Goal: Task Accomplishment & Management: Use online tool/utility

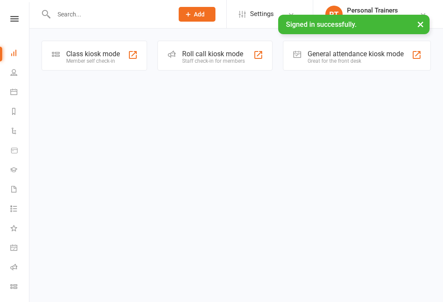
click at [122, 51] on div "Class kiosk mode Member self check-in" at bounding box center [95, 56] width 106 height 30
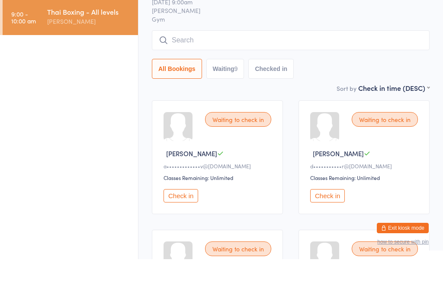
scroll to position [55, 0]
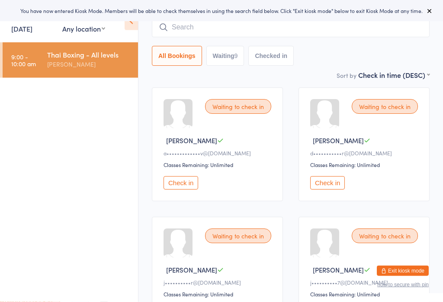
click at [335, 188] on button "Check in" at bounding box center [327, 183] width 35 height 13
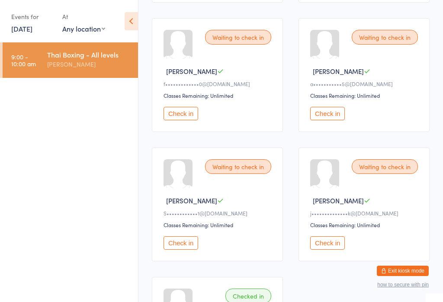
scroll to position [385, 0]
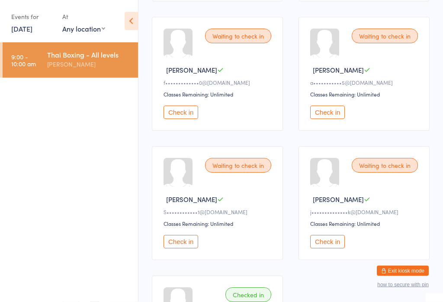
click at [336, 119] on button "Check in" at bounding box center [327, 112] width 35 height 13
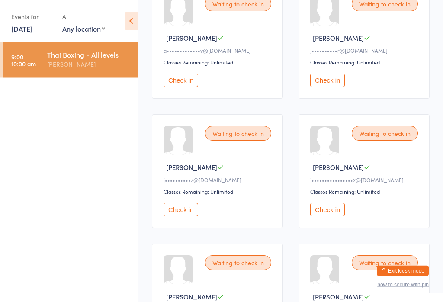
click at [328, 217] on button "Check in" at bounding box center [327, 209] width 35 height 13
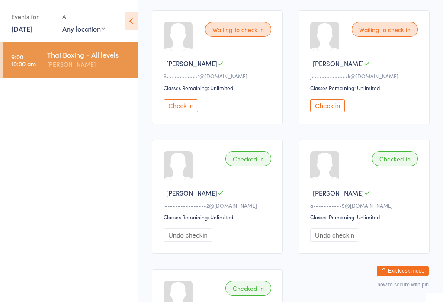
scroll to position [335, 0]
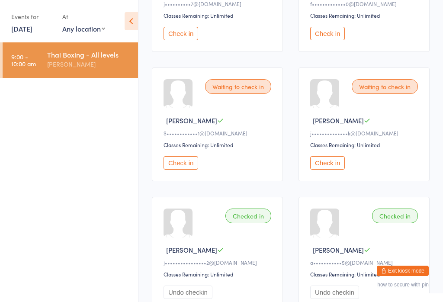
click at [183, 170] on button "Check in" at bounding box center [181, 162] width 35 height 13
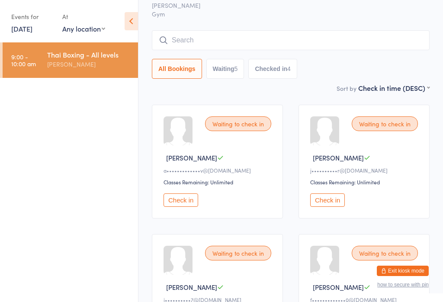
scroll to position [0, 0]
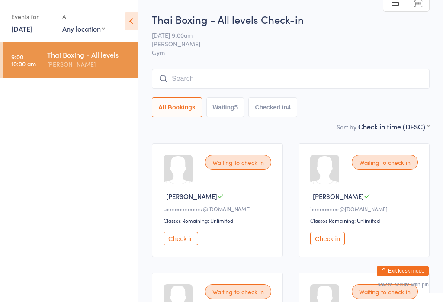
click at [309, 77] on input "search" at bounding box center [291, 79] width 278 height 20
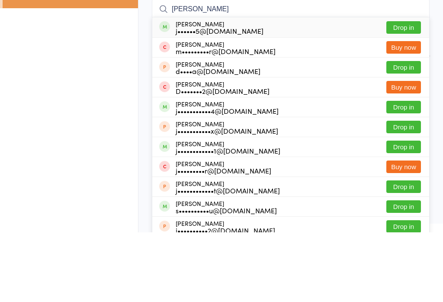
type input "[PERSON_NAME]"
click at [402, 91] on button "Drop in" at bounding box center [404, 97] width 35 height 13
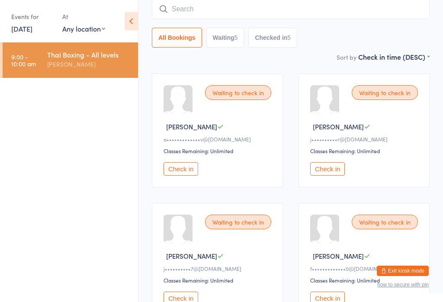
click at [217, 3] on input "search" at bounding box center [291, 9] width 278 height 20
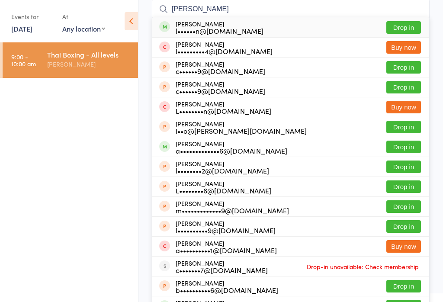
type input "[PERSON_NAME]"
click at [403, 23] on button "Drop in" at bounding box center [404, 27] width 35 height 13
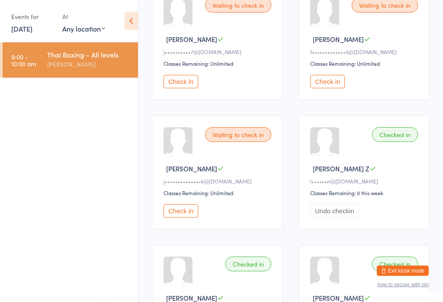
click at [190, 215] on button "Check in" at bounding box center [181, 211] width 35 height 13
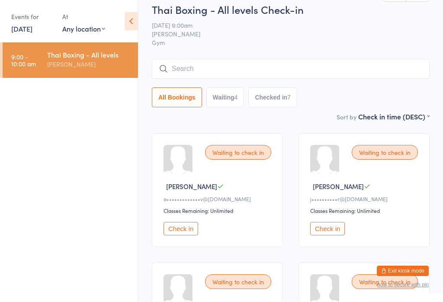
scroll to position [0, 0]
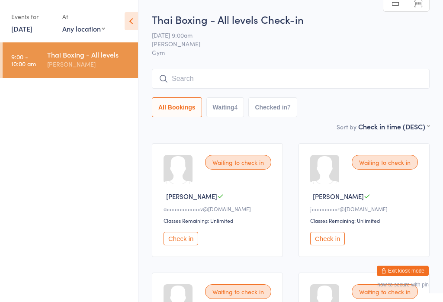
click at [357, 88] on input "search" at bounding box center [291, 79] width 278 height 20
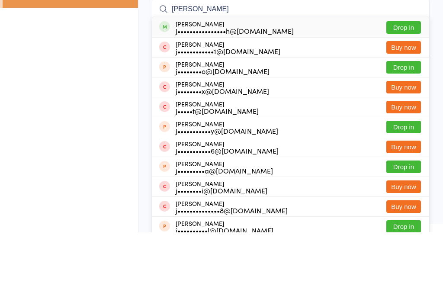
type input "[PERSON_NAME]"
click at [404, 91] on button "Drop in" at bounding box center [404, 97] width 35 height 13
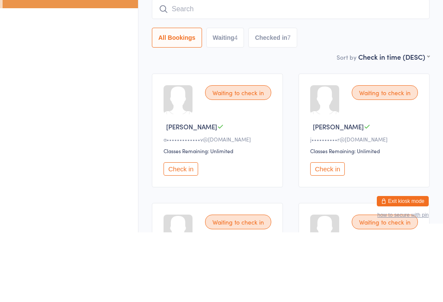
scroll to position [70, 0]
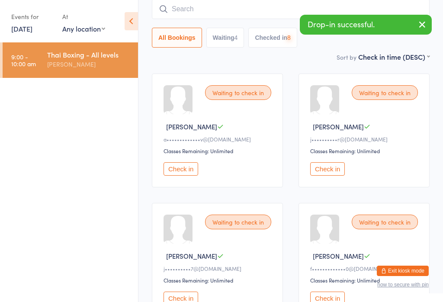
click at [246, 9] on input "search" at bounding box center [291, 9] width 278 height 20
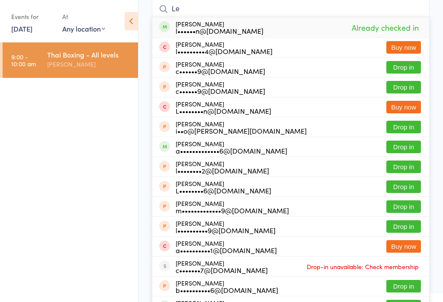
type input "L"
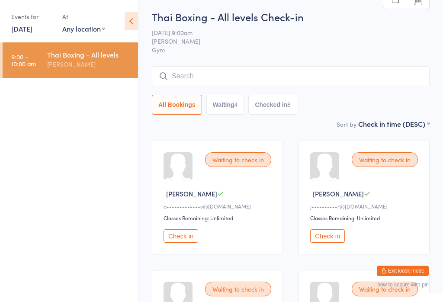
scroll to position [54, 0]
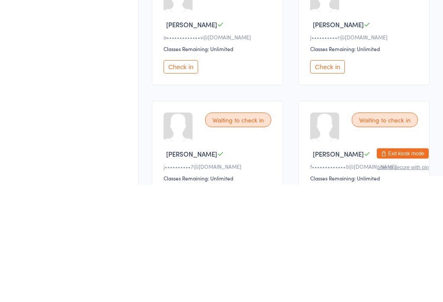
click at [328, 178] on button "Check in" at bounding box center [327, 184] width 35 height 13
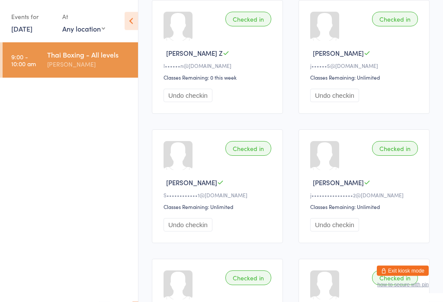
scroll to position [532, 0]
